Goal: Information Seeking & Learning: Learn about a topic

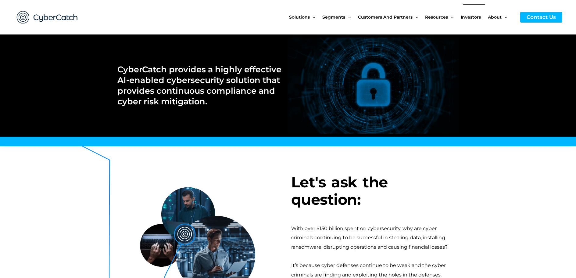
click at [478, 16] on span "Investors" at bounding box center [471, 17] width 20 height 26
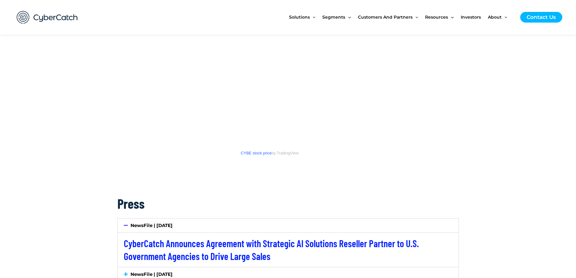
scroll to position [915, 0]
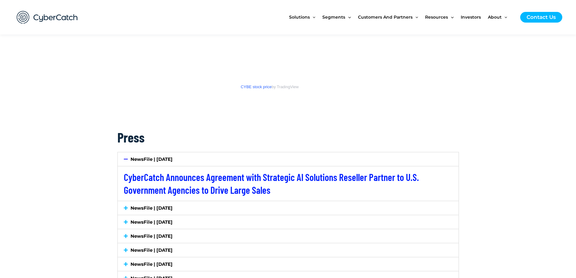
click at [128, 208] on span at bounding box center [127, 208] width 7 height 5
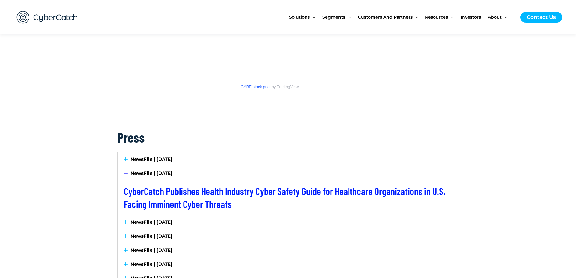
click at [126, 224] on icon at bounding box center [126, 222] width 4 height 5
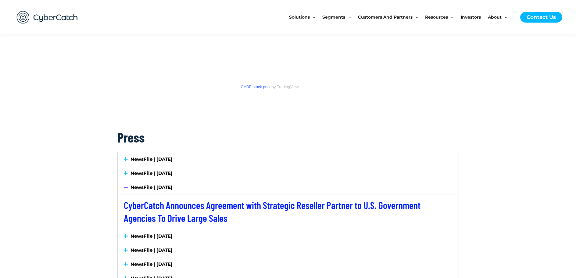
click at [126, 231] on div "NewsFile | [DATE]" at bounding box center [288, 236] width 341 height 14
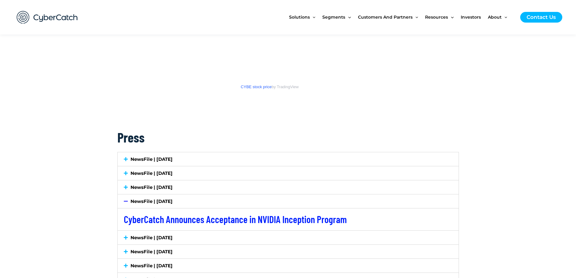
click at [123, 239] on div "NewsFile | [DATE]" at bounding box center [288, 238] width 341 height 14
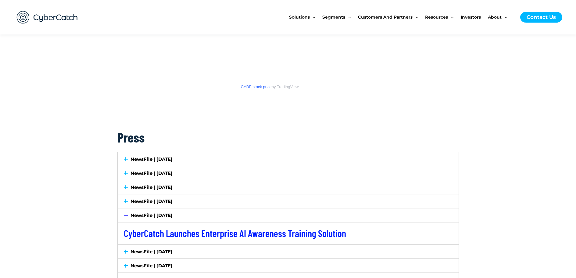
click at [128, 216] on icon at bounding box center [126, 215] width 4 height 5
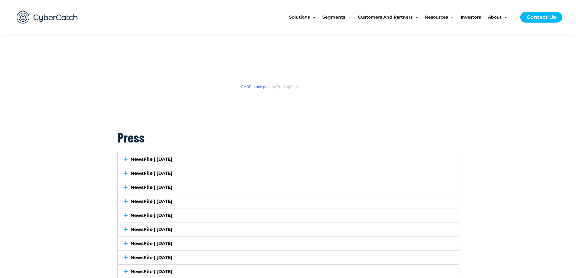
click at [128, 201] on span at bounding box center [127, 201] width 7 height 5
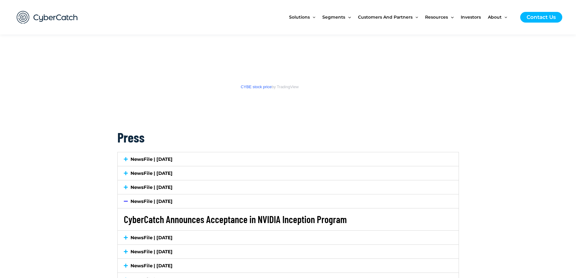
click at [197, 221] on link "CyberCatch Announces Acceptance in NVIDIA Inception Program" at bounding box center [235, 219] width 223 height 12
click at [279, 221] on link "CyberCatch Announces Acceptance in NVIDIA Inception Program" at bounding box center [235, 219] width 223 height 12
